Goal: Transaction & Acquisition: Purchase product/service

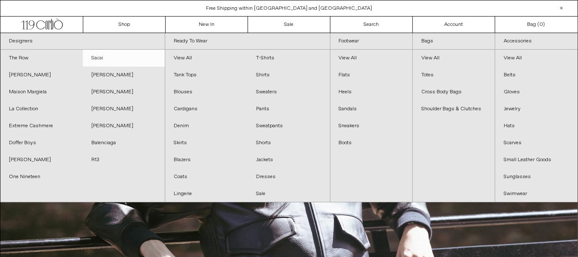
click at [107, 55] on link "Sacai" at bounding box center [124, 58] width 82 height 17
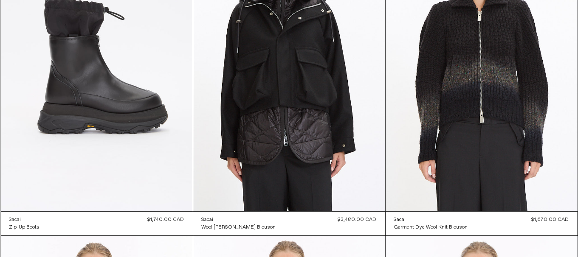
scroll to position [127, 0]
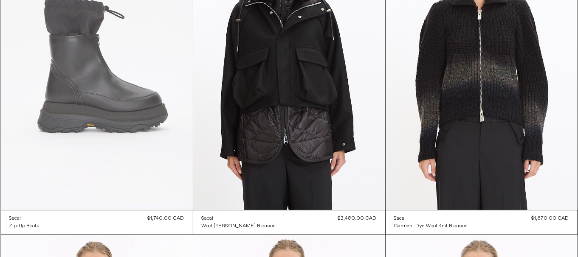
drag, startPoint x: 132, startPoint y: 90, endPoint x: 144, endPoint y: 93, distance: 12.0
click at [132, 90] on at bounding box center [97, 66] width 192 height 288
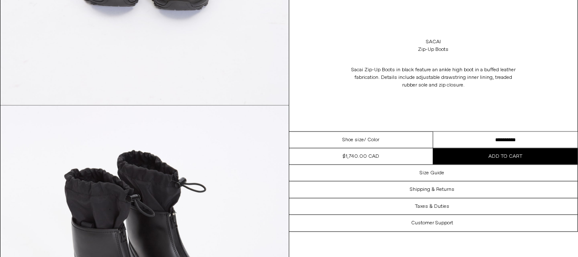
scroll to position [1104, 0]
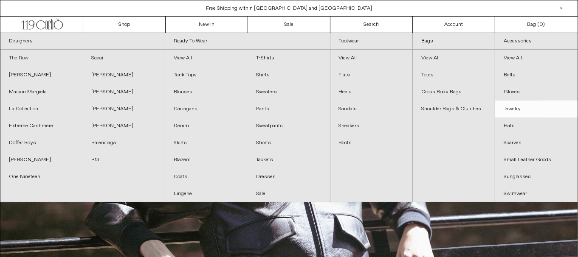
click at [23, 54] on link "The Row" at bounding box center [41, 58] width 82 height 17
